Goal: Task Accomplishment & Management: Use online tool/utility

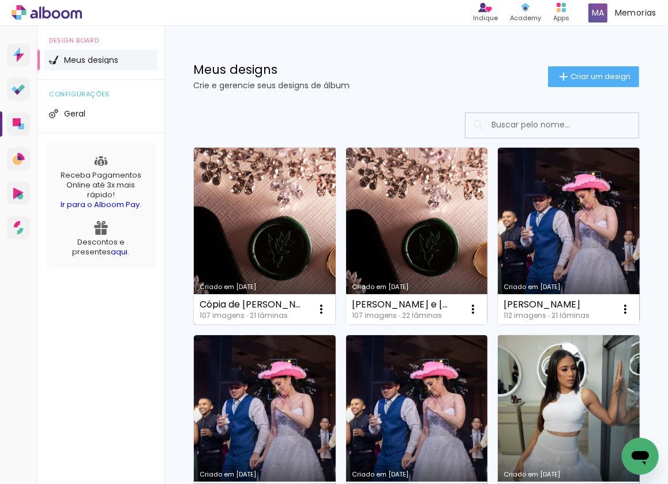
click at [309, 251] on link "Criado em [DATE]" at bounding box center [265, 236] width 142 height 177
